Goal: Task Accomplishment & Management: Use online tool/utility

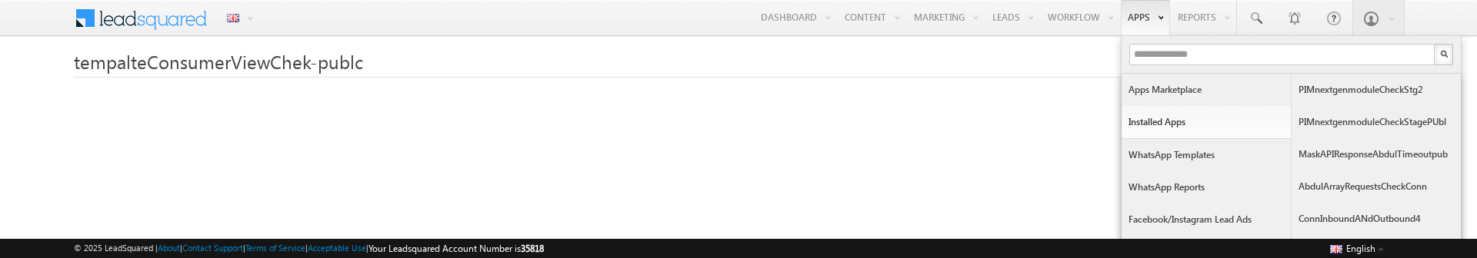
click at [1184, 85] on link "Apps Marketplace" at bounding box center [1205, 90] width 169 height 32
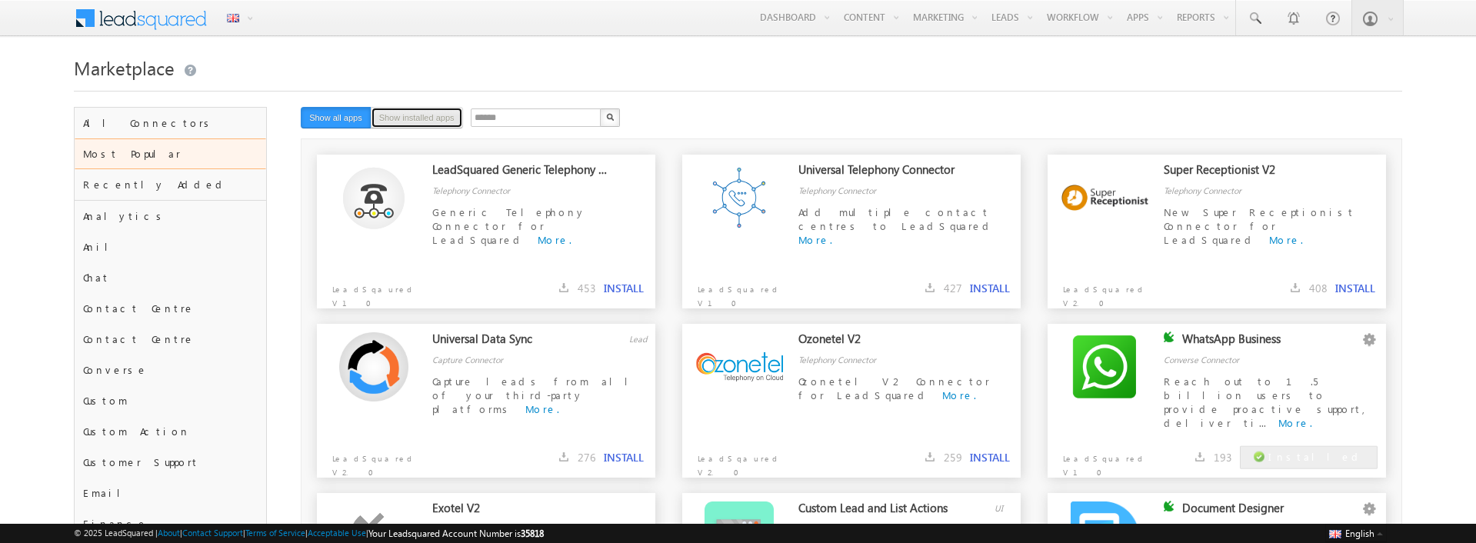
click at [448, 122] on button "Show installed apps" at bounding box center [417, 118] width 92 height 22
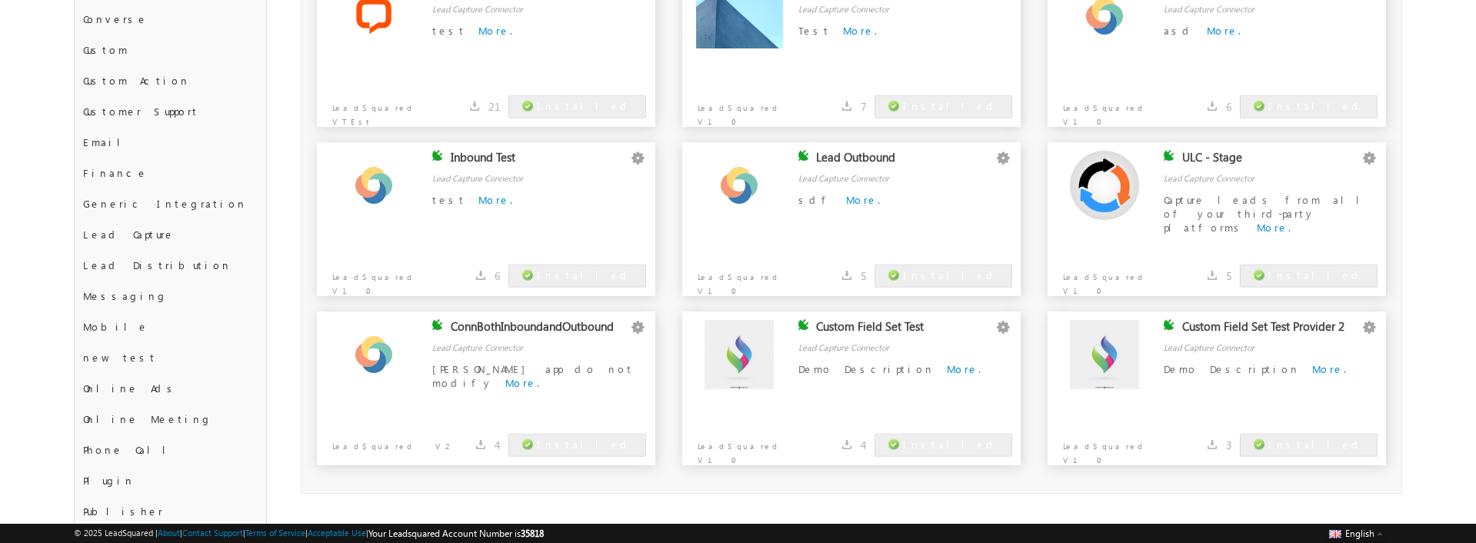
scroll to position [344, 0]
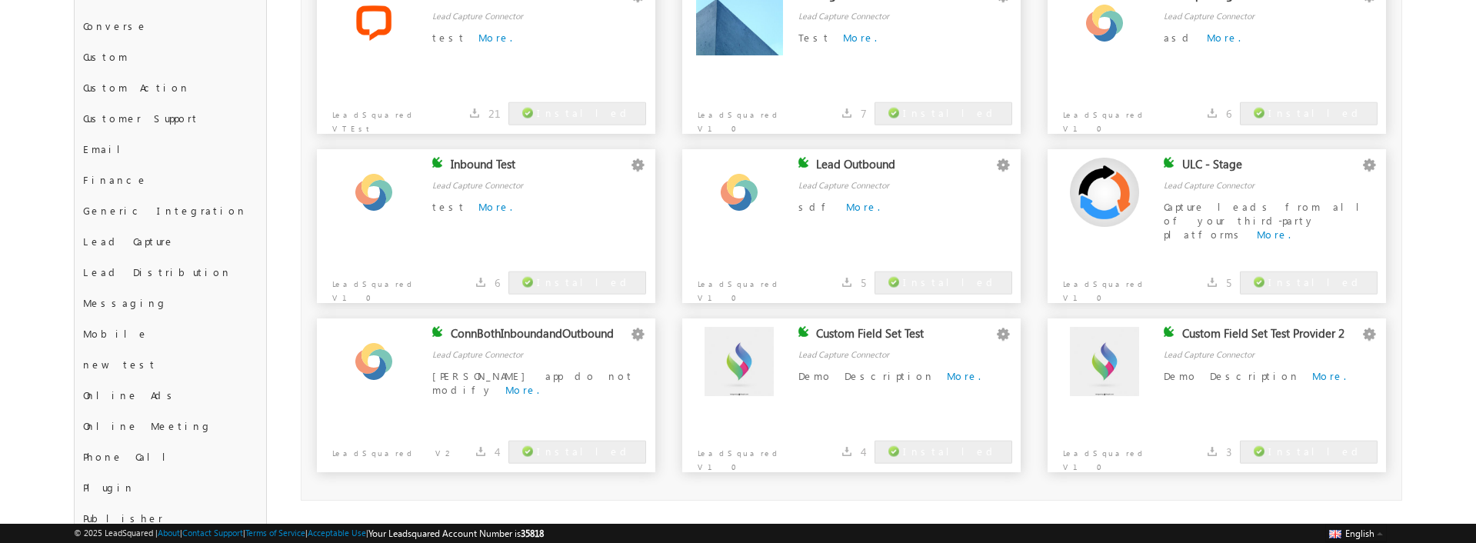
click at [498, 159] on div "Inbound Test" at bounding box center [540, 168] width 178 height 22
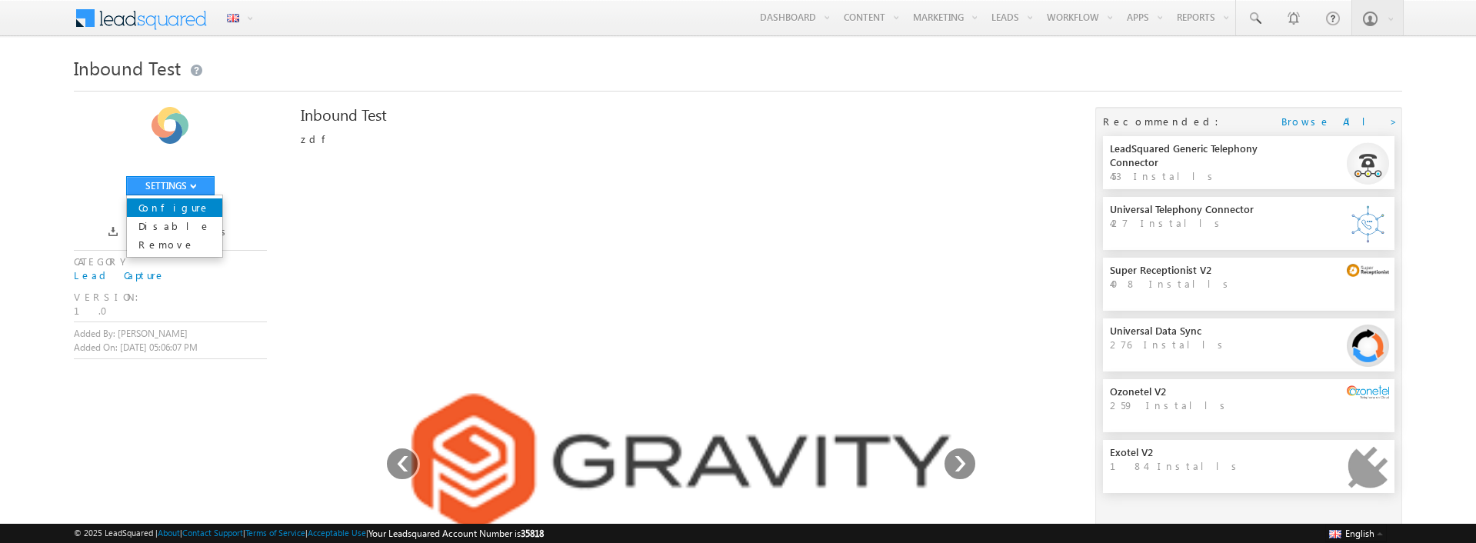
click at [185, 202] on link "Configure" at bounding box center [174, 207] width 95 height 18
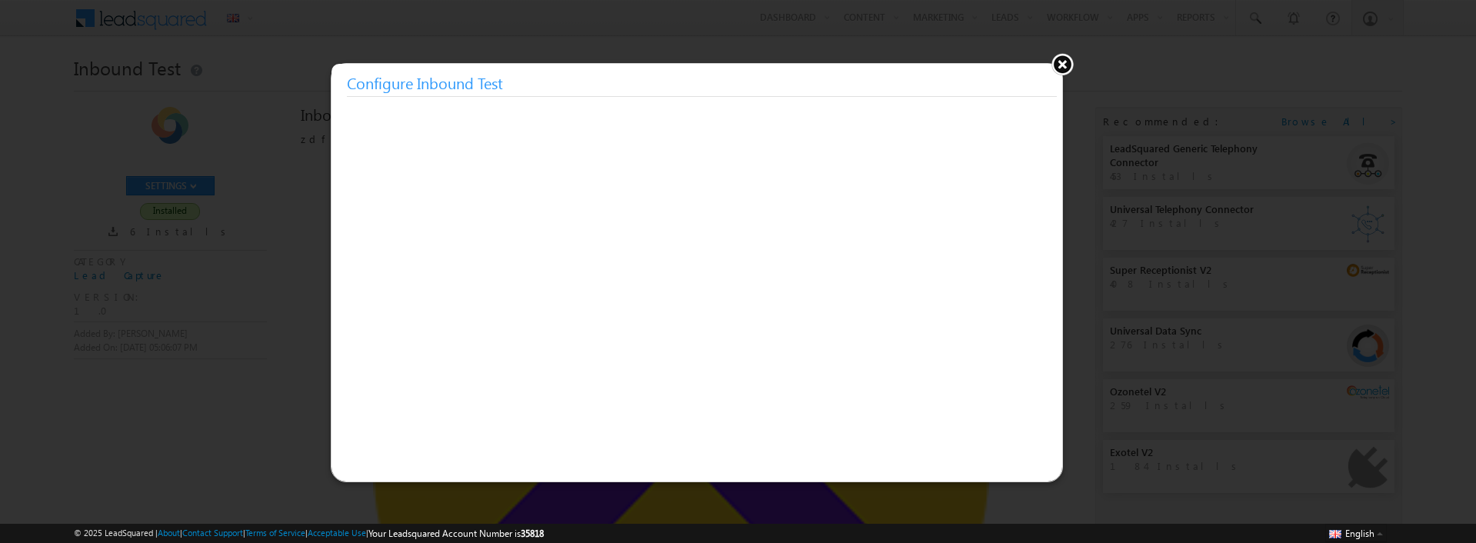
click at [1062, 65] on button at bounding box center [1062, 63] width 23 height 23
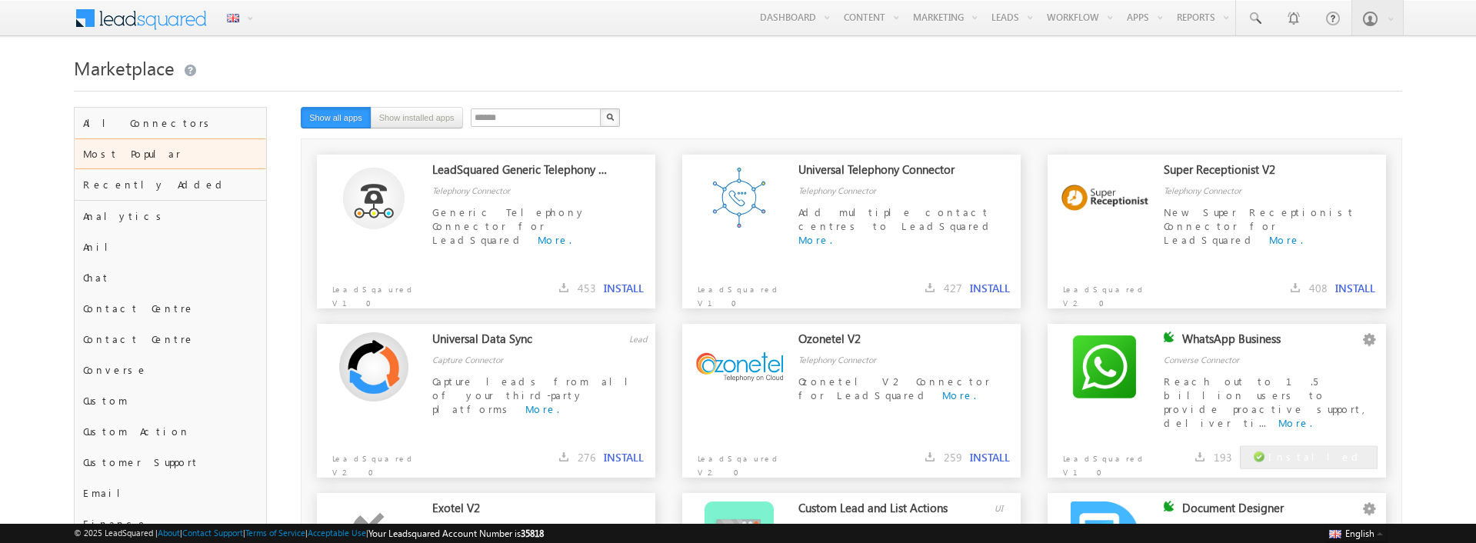
click at [466, 130] on div "****** X 12 results found Show all apps Show installed apps" at bounding box center [757, 119] width 913 height 24
click at [441, 124] on button "Show installed apps" at bounding box center [417, 118] width 92 height 22
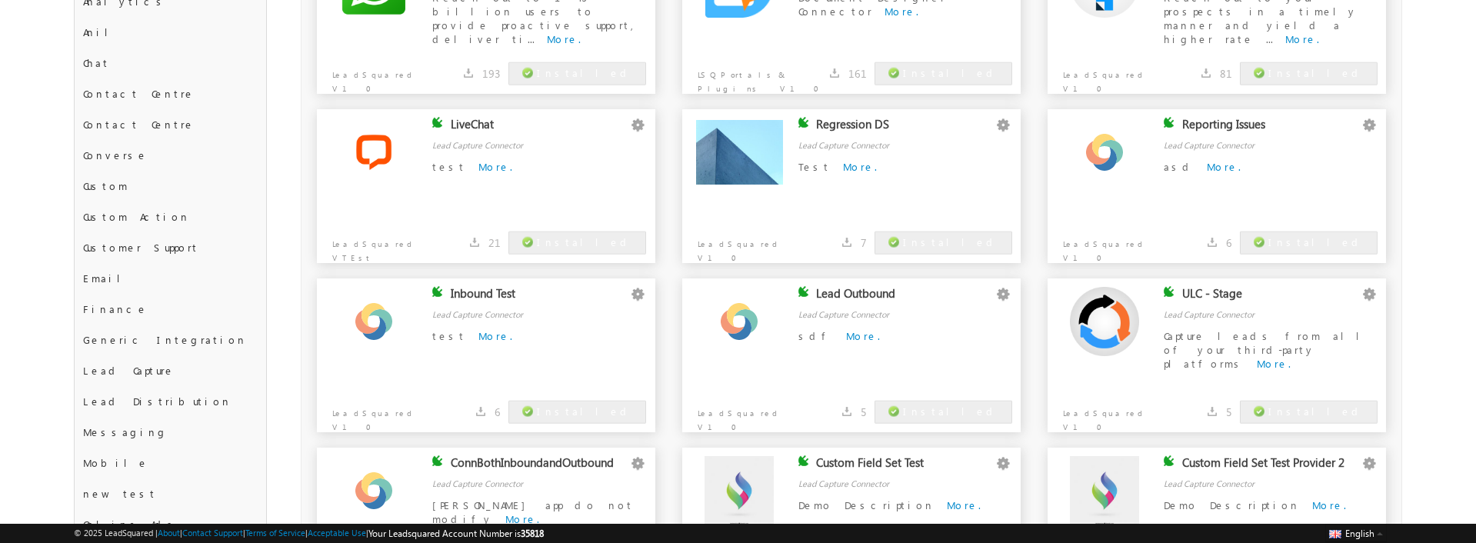
scroll to position [215, 0]
click at [1357, 142] on link "Configure" at bounding box center [1337, 144] width 77 height 18
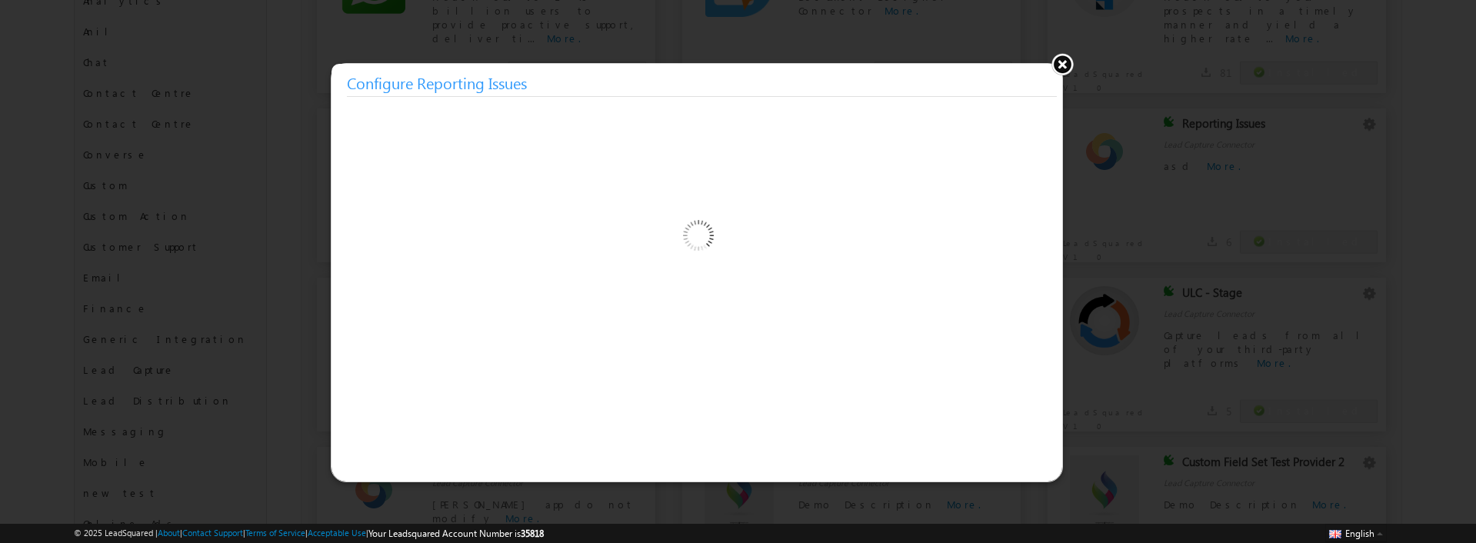
click at [1349, 147] on div at bounding box center [738, 271] width 1476 height 543
click at [1059, 62] on button at bounding box center [1062, 63] width 23 height 23
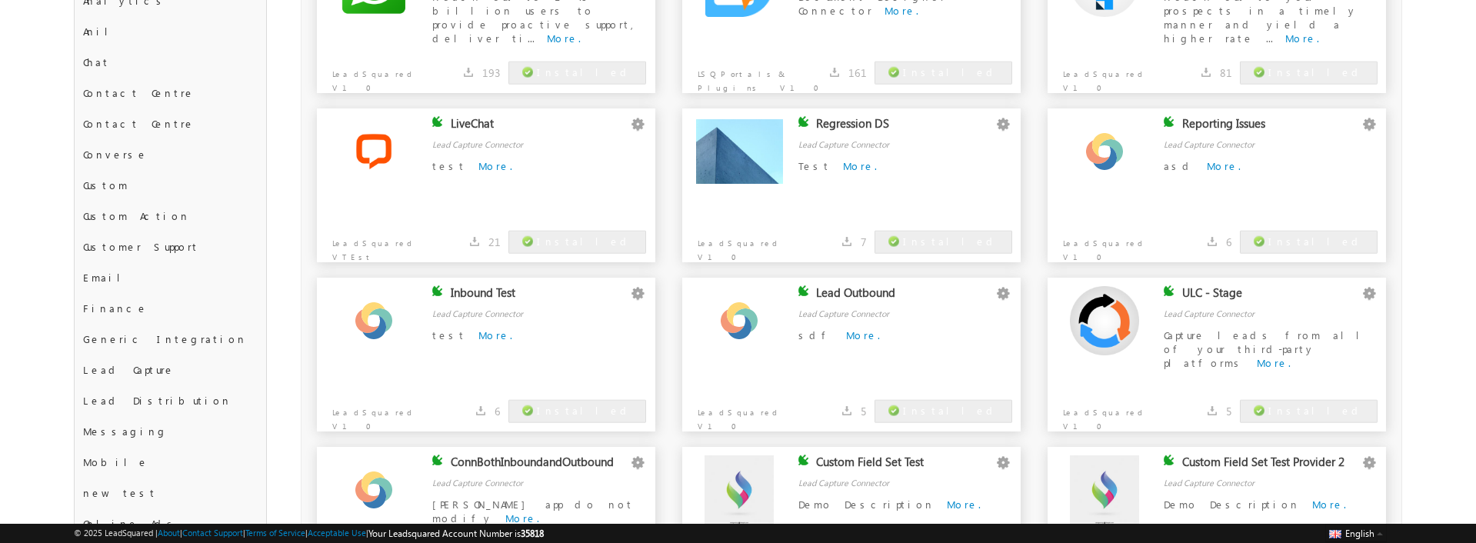
click at [1219, 122] on div "Reporting Issues" at bounding box center [1271, 127] width 178 height 22
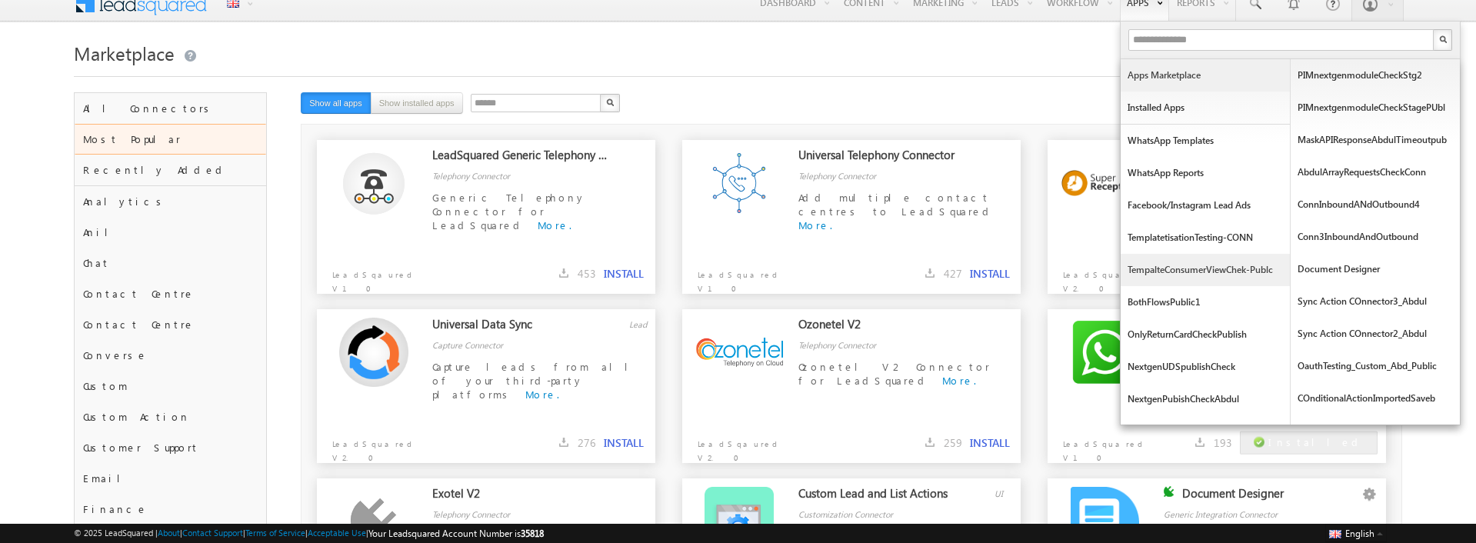
scroll to position [12, 0]
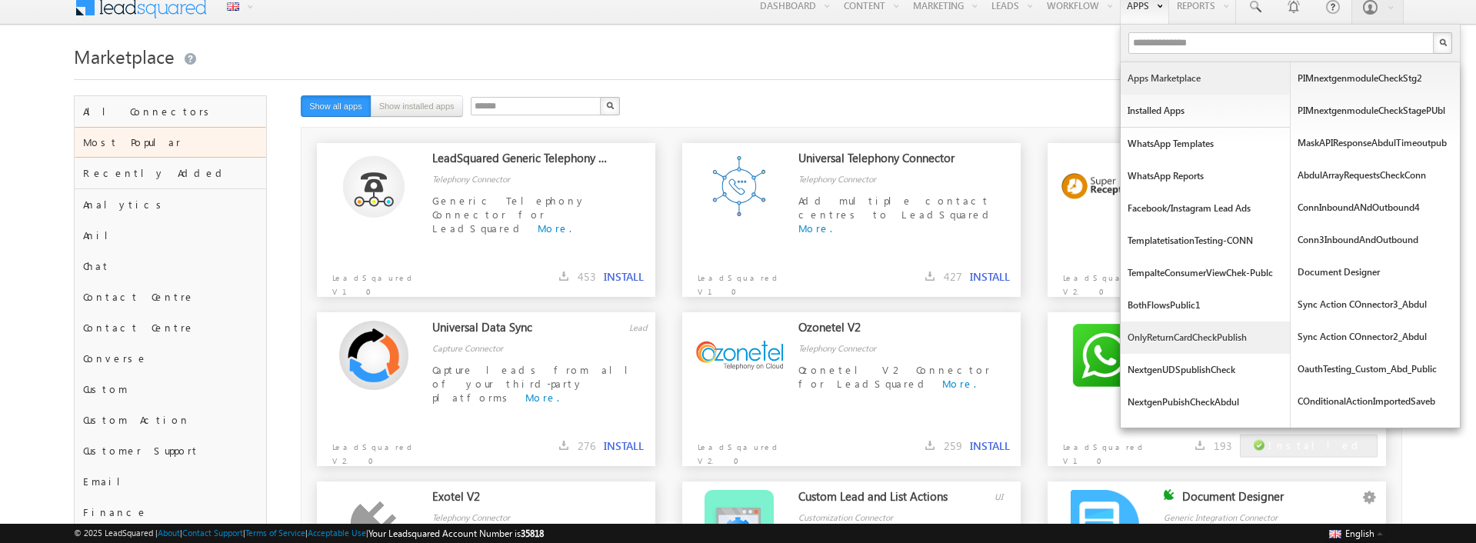
click at [1210, 335] on link "onlyReturnCardCheckPublish" at bounding box center [1205, 338] width 169 height 32
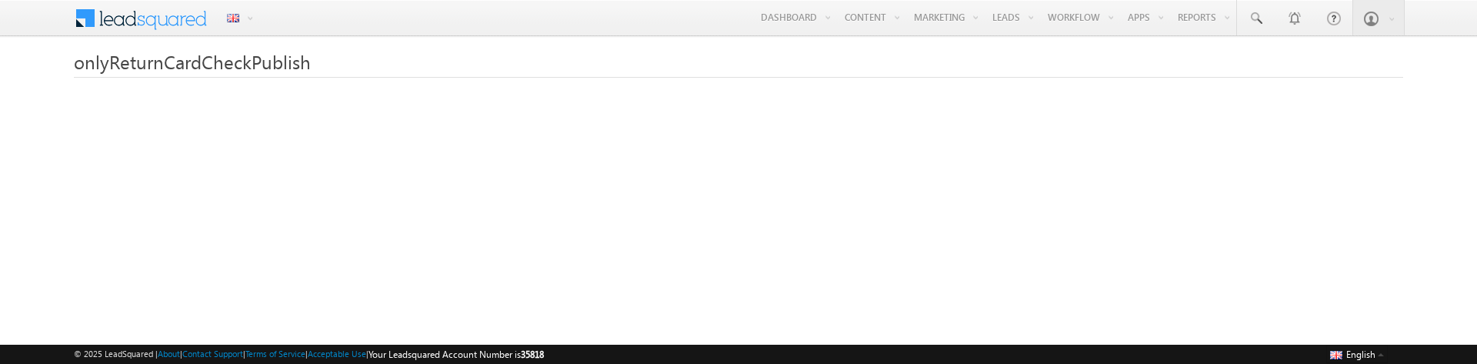
click at [145, 66] on span "onlyReturnCardCheckPublish" at bounding box center [192, 61] width 237 height 25
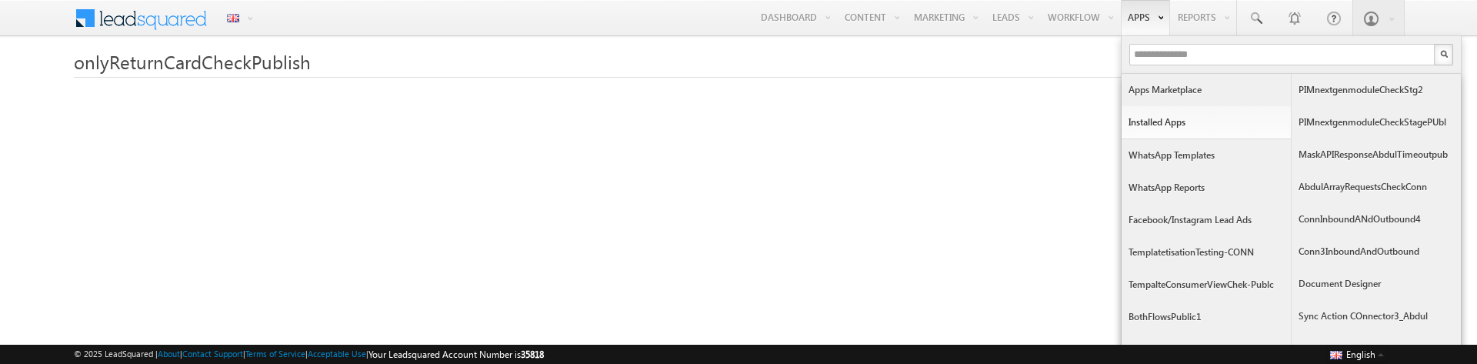
click at [1179, 92] on link "Apps Marketplace" at bounding box center [1205, 90] width 169 height 32
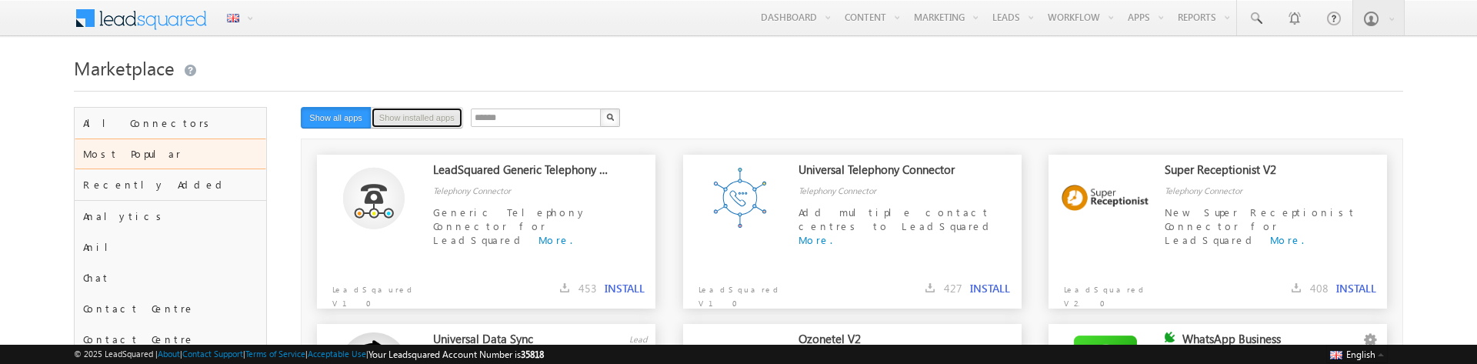
click at [411, 124] on button "Show installed apps" at bounding box center [417, 118] width 92 height 22
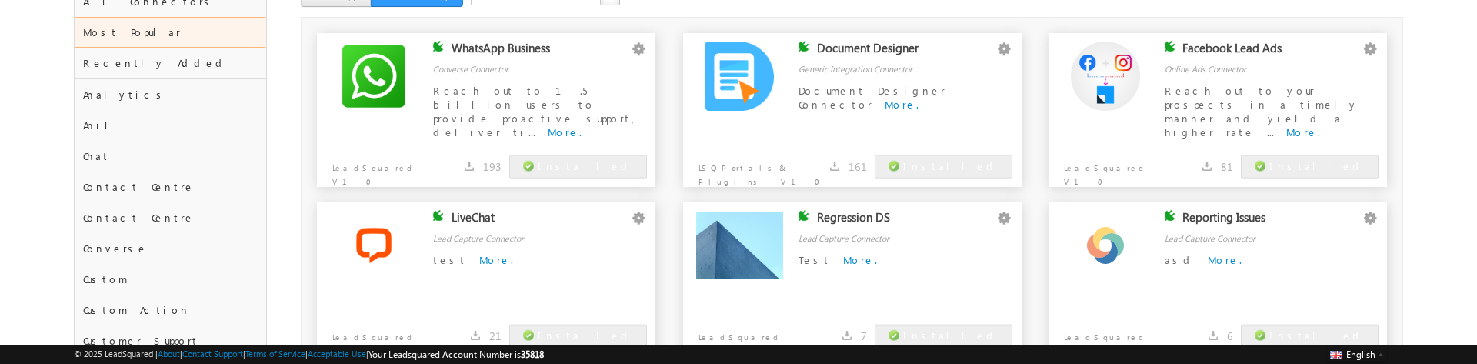
scroll to position [188, 0]
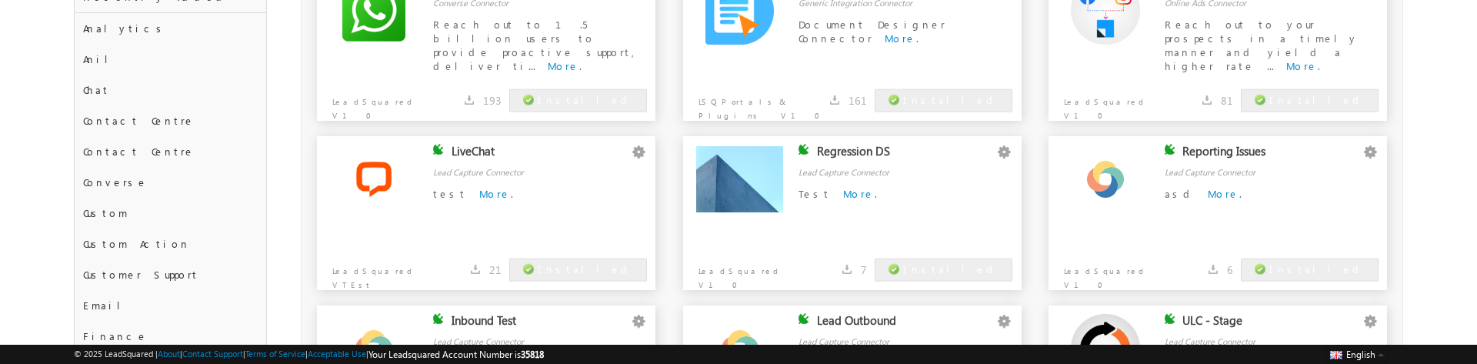
click at [1237, 151] on div "Reporting Issues" at bounding box center [1271, 155] width 178 height 22
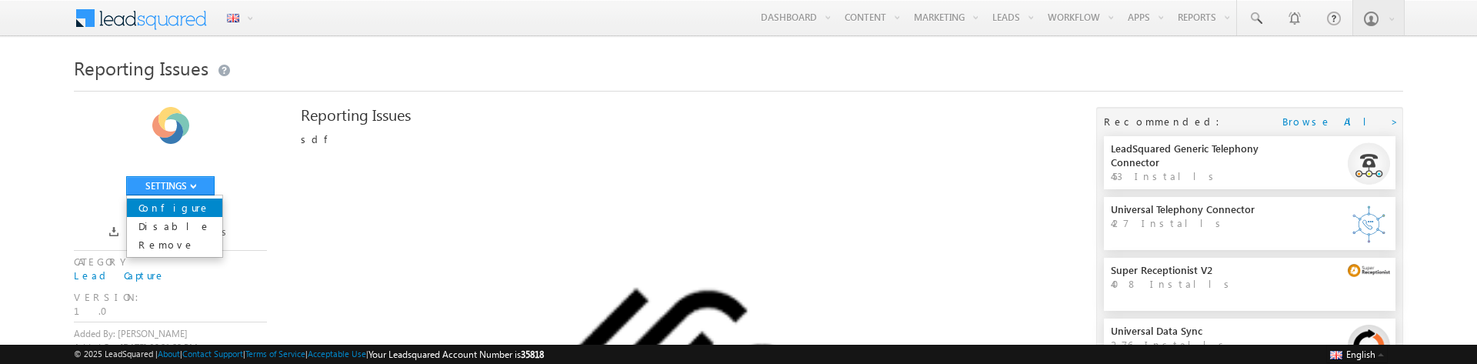
click at [172, 202] on link "Configure" at bounding box center [174, 207] width 95 height 18
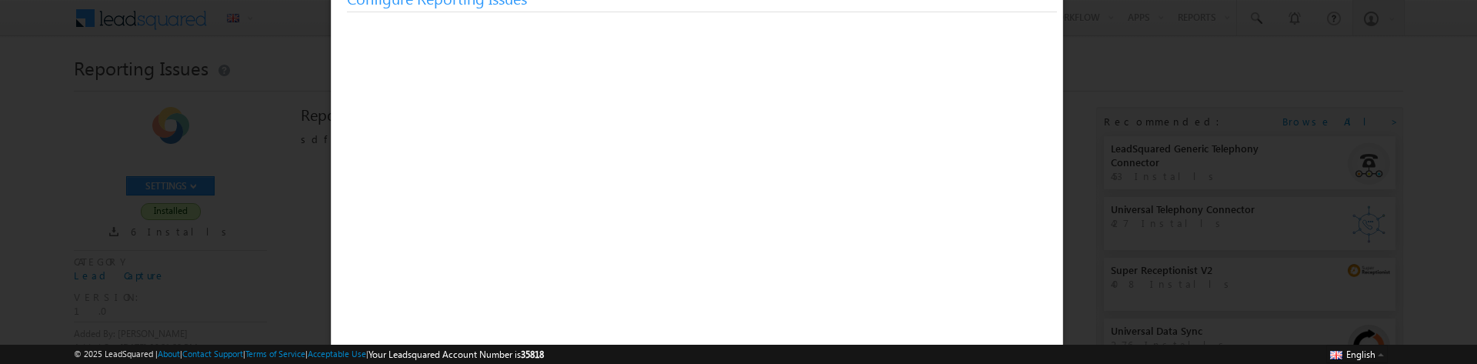
click at [1177, 175] on div at bounding box center [738, 182] width 1477 height 364
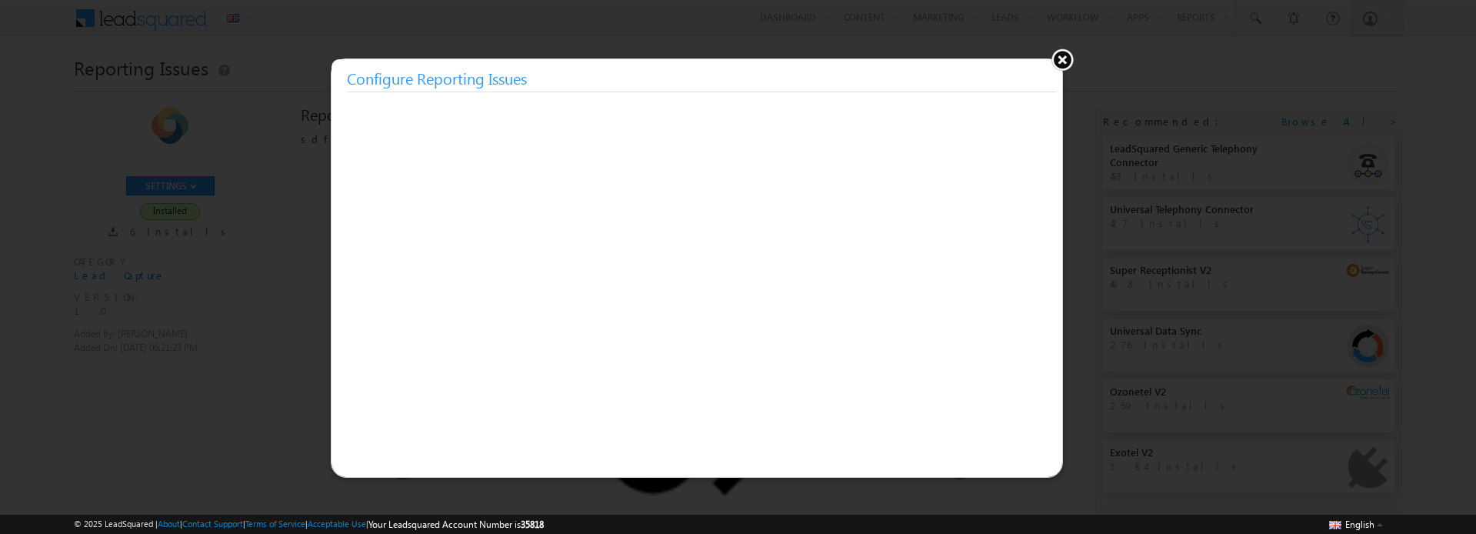
click at [1065, 63] on button at bounding box center [1062, 59] width 23 height 23
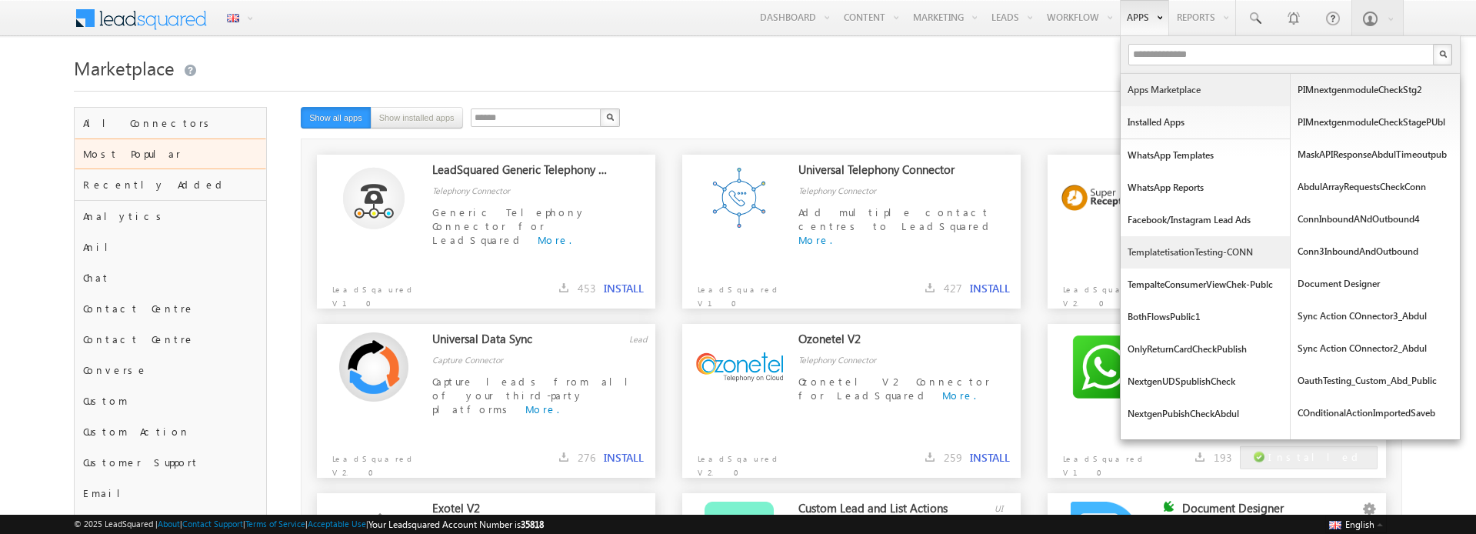
click at [1165, 253] on link "TemplatetisationTesting-CONN" at bounding box center [1205, 252] width 169 height 32
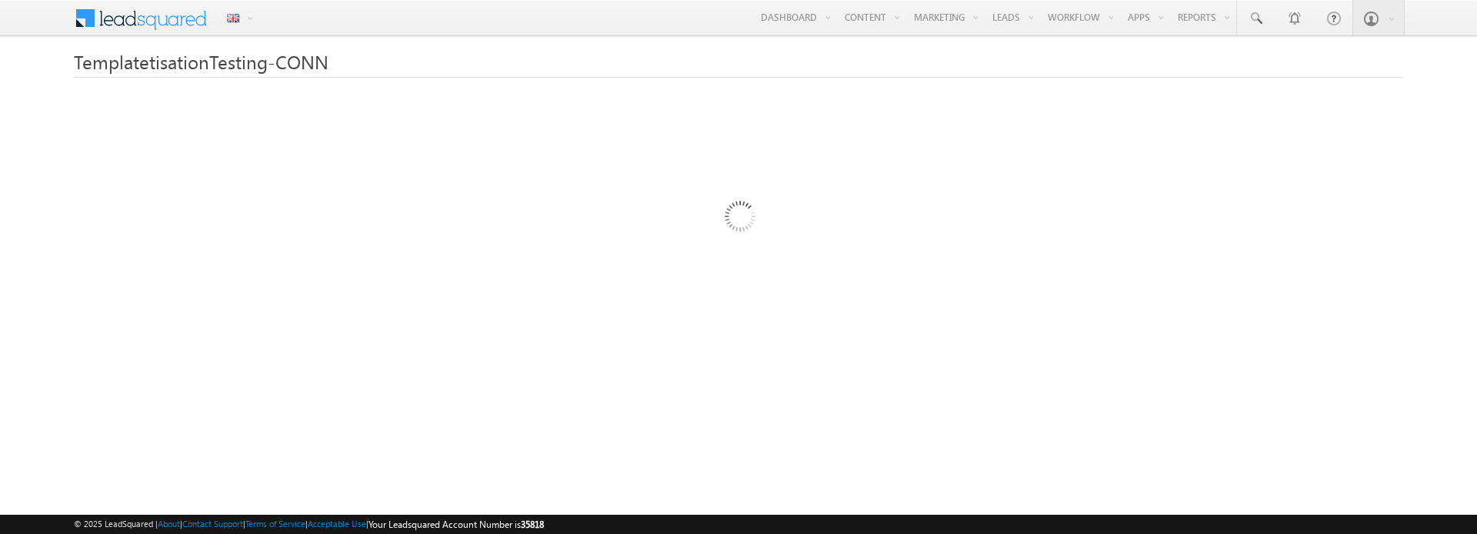
click at [1070, 521] on div "© 2025 LeadSquared | About | Contact Support | Terms of Service | Acceptable Us…" at bounding box center [738, 524] width 1329 height 15
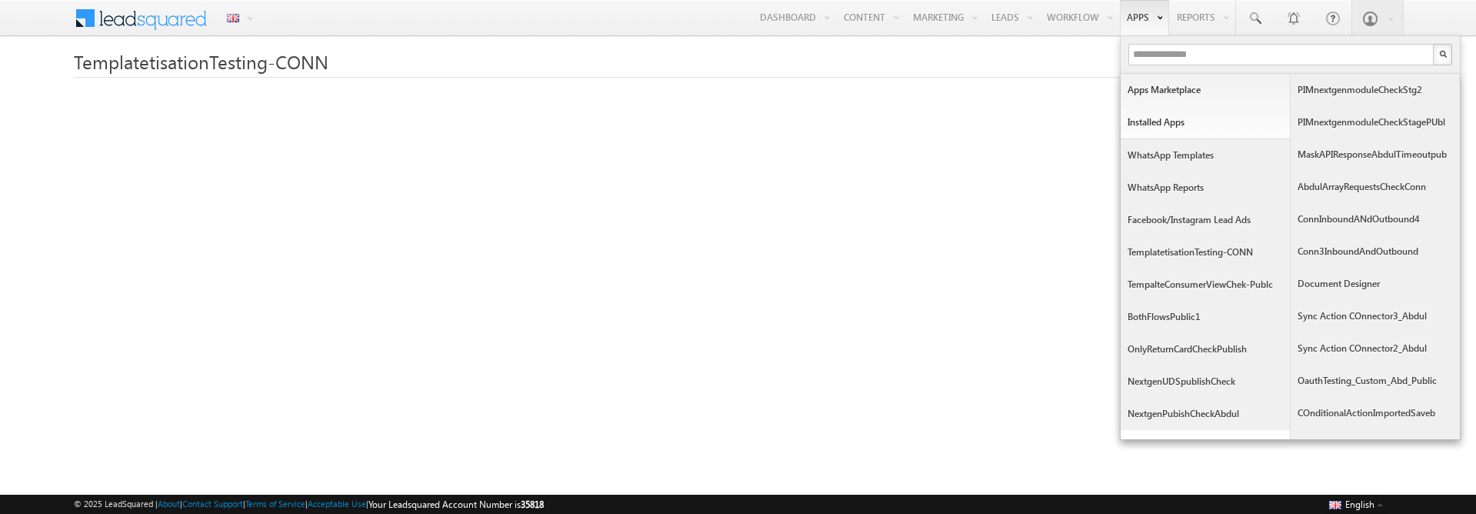
click at [1177, 257] on link "TemplatetisationTesting-CONN" at bounding box center [1205, 252] width 169 height 32
click at [1171, 55] on input "text" at bounding box center [1282, 55] width 307 height 22
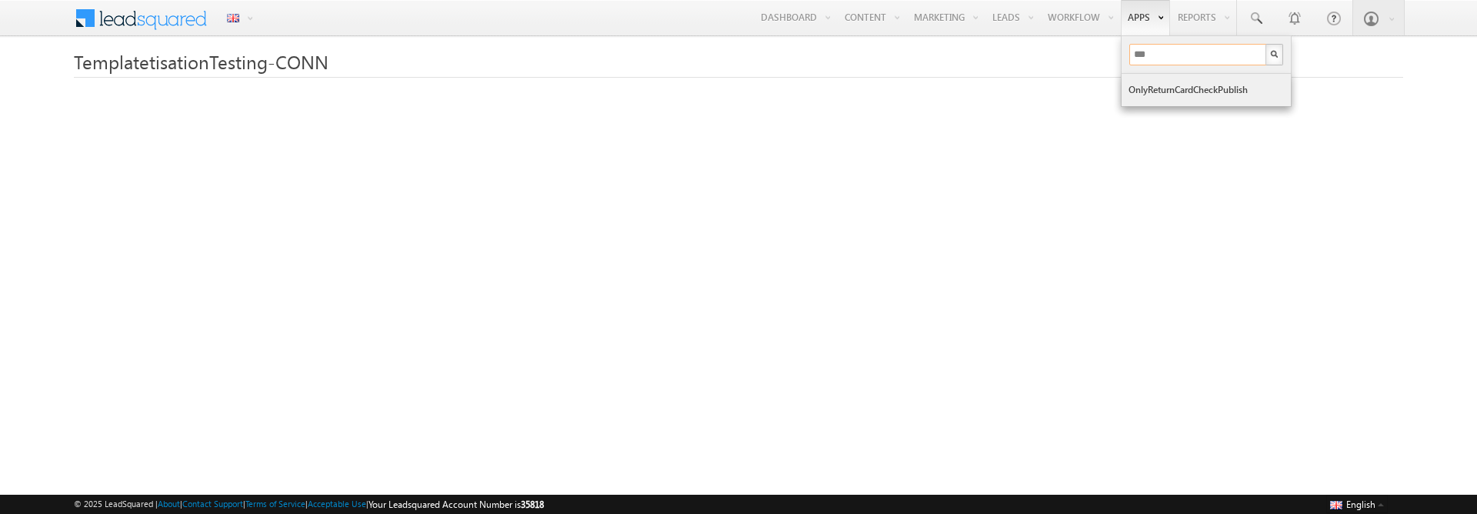
type input "***"
click at [1195, 91] on link "onlyReturnCardCheckPublish" at bounding box center [1205, 90] width 169 height 32
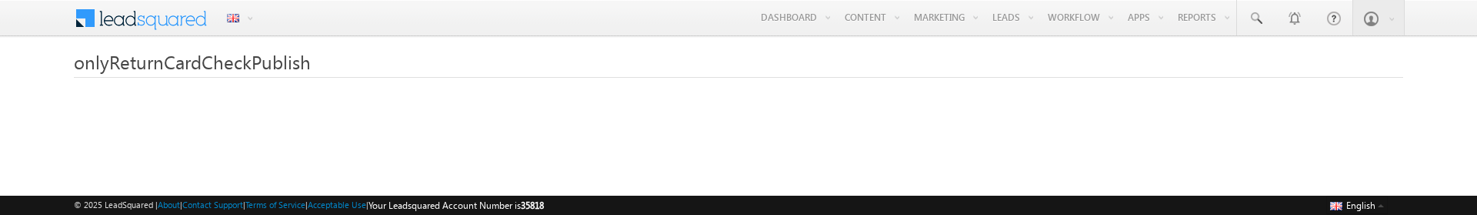
click at [177, 25] on span at bounding box center [151, 16] width 112 height 27
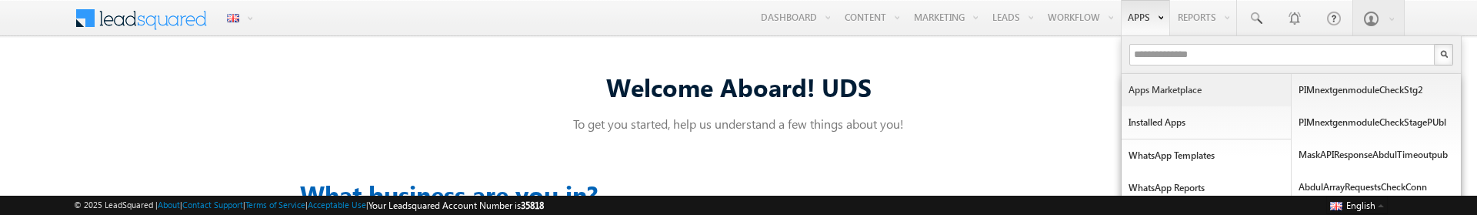
click at [1161, 88] on link "Apps Marketplace" at bounding box center [1205, 90] width 169 height 32
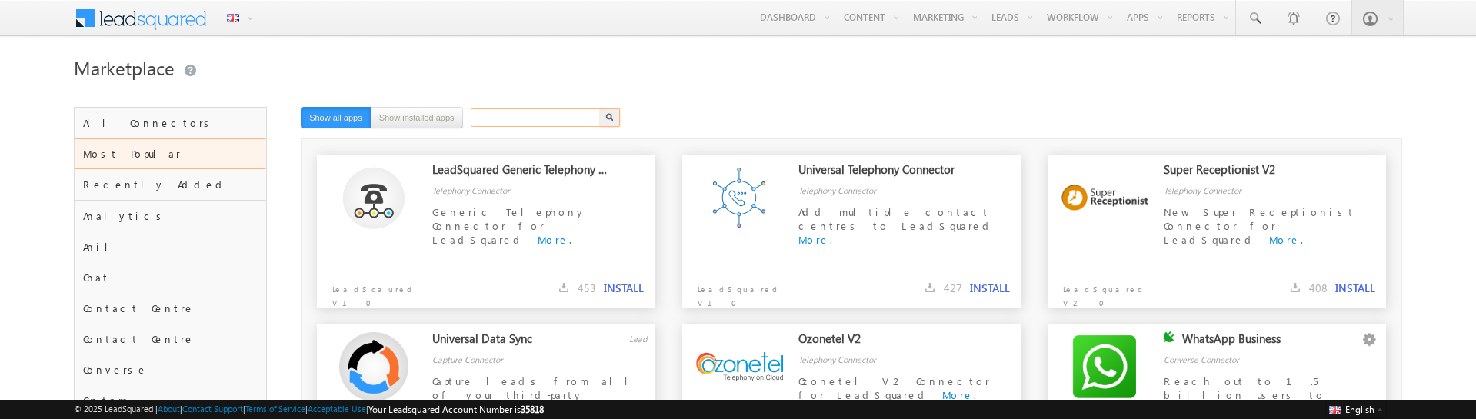
click at [497, 108] on input "text" at bounding box center [537, 117] width 132 height 18
type input "*********"
click at [600, 108] on button "button" at bounding box center [610, 117] width 20 height 18
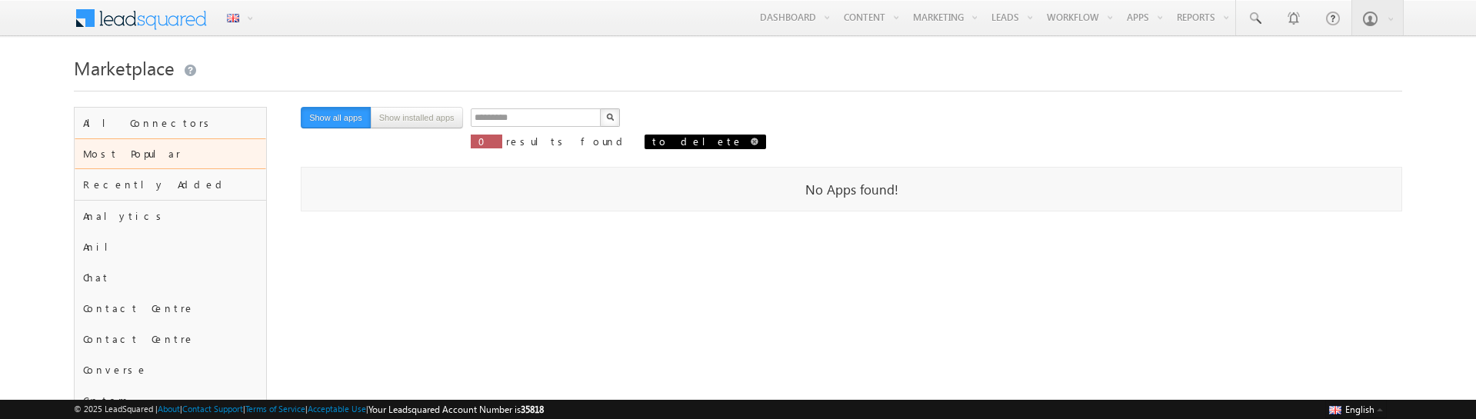
click at [751, 139] on span at bounding box center [755, 142] width 8 height 8
type input "******"
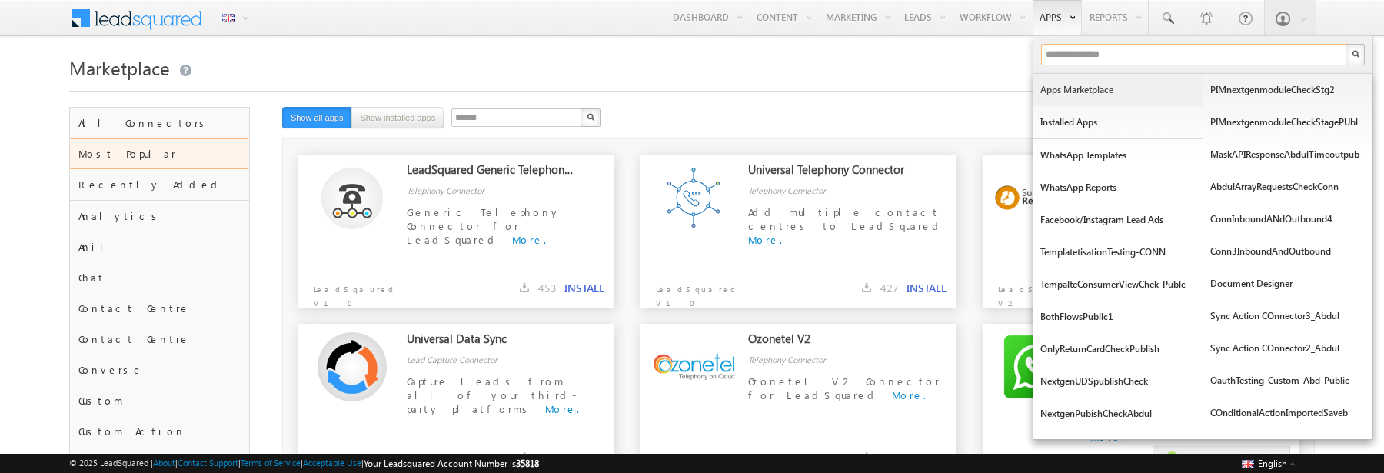
click at [1101, 57] on input "text" at bounding box center [1194, 55] width 307 height 22
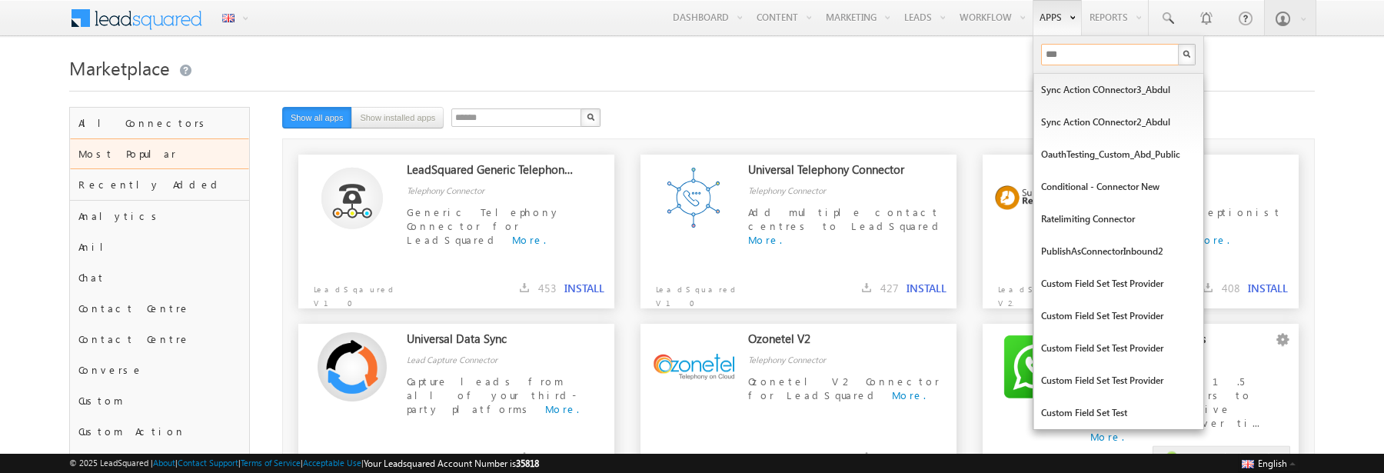
type input "****"
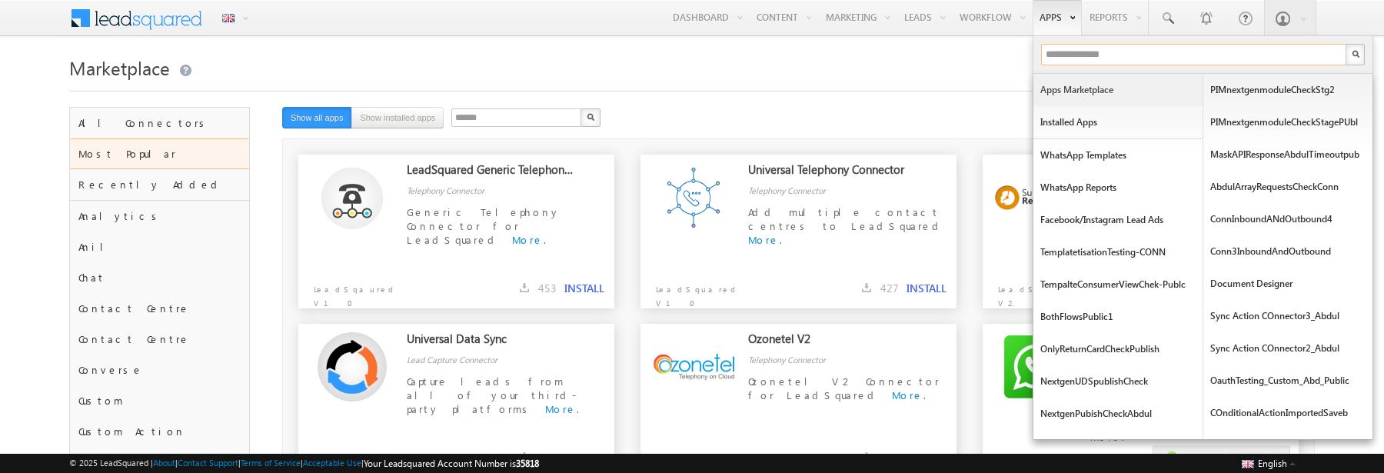
click at [1055, 54] on input "text" at bounding box center [1194, 55] width 307 height 22
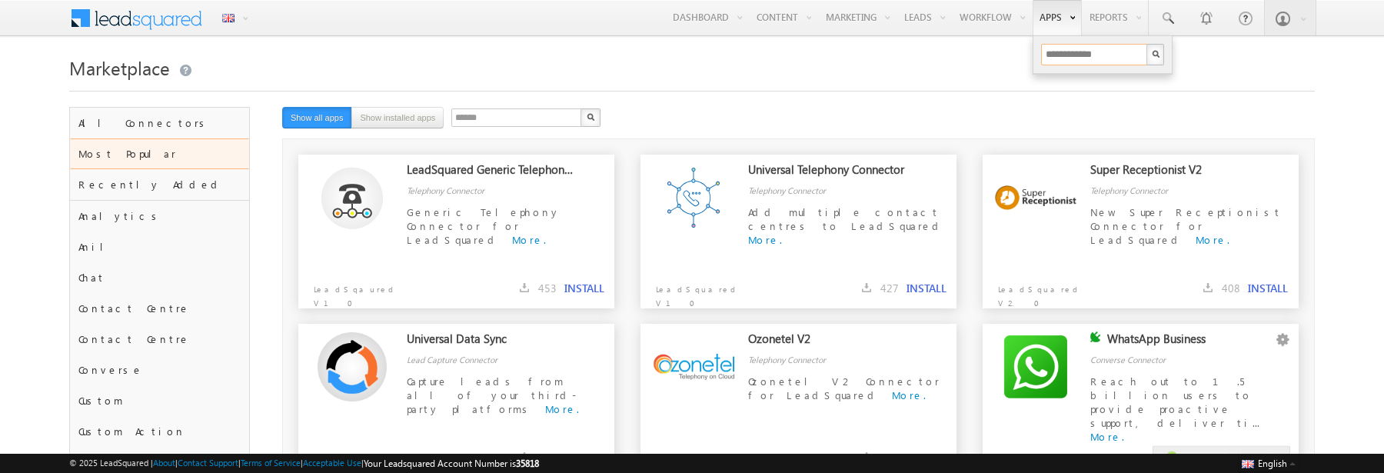
type input "**********"
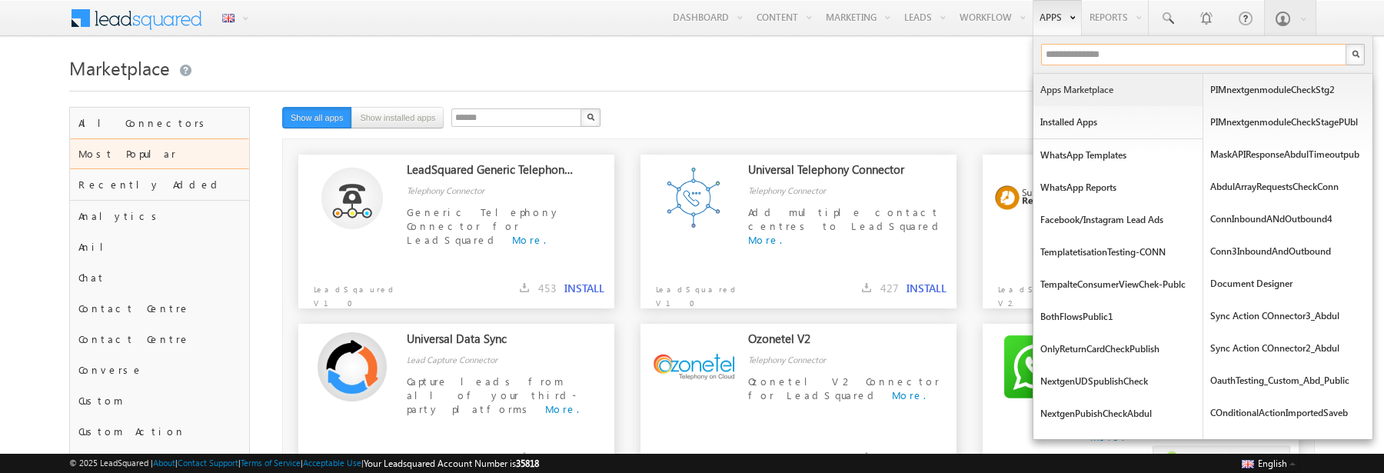
click at [1094, 64] on input "text" at bounding box center [1194, 55] width 307 height 22
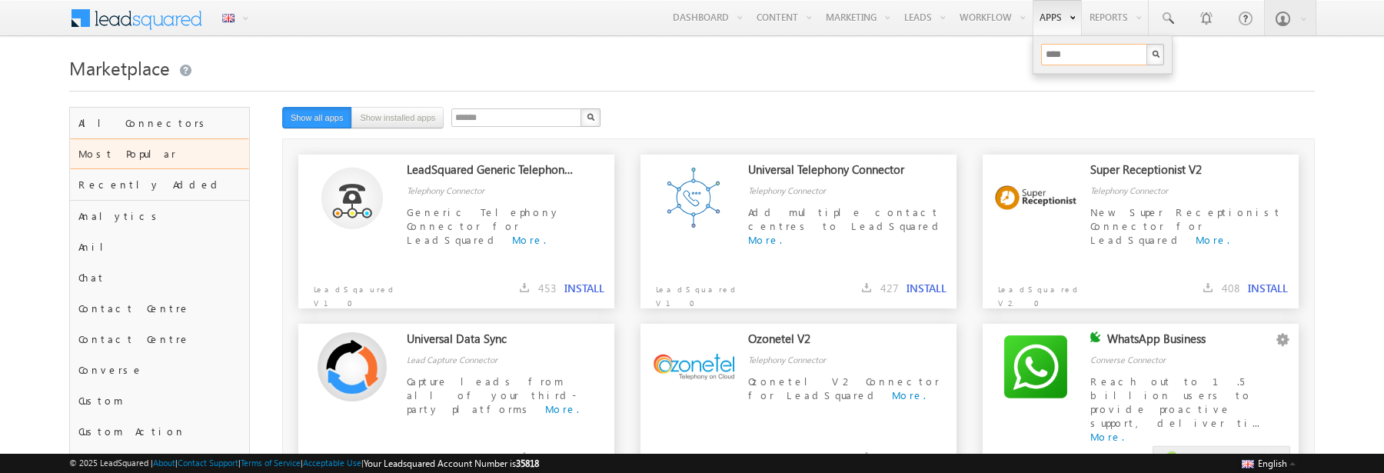
type input "*****"
